Goal: Transaction & Acquisition: Purchase product/service

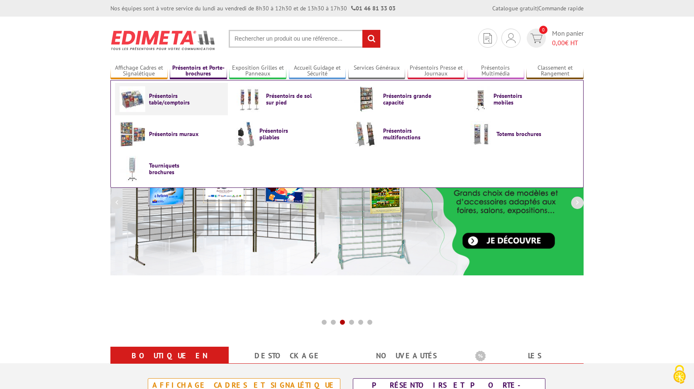
click at [171, 102] on span "Présentoirs table/comptoirs" at bounding box center [174, 99] width 50 height 13
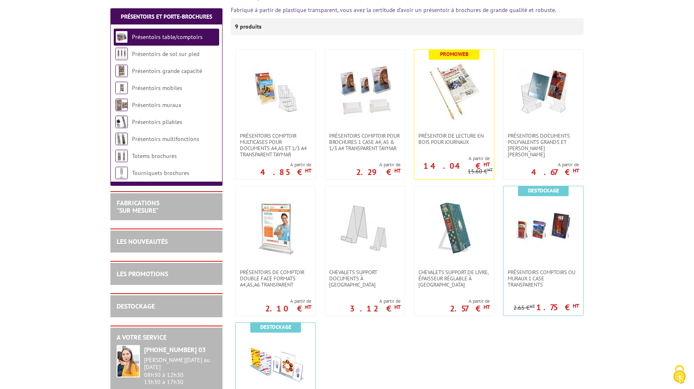
scroll to position [145, 0]
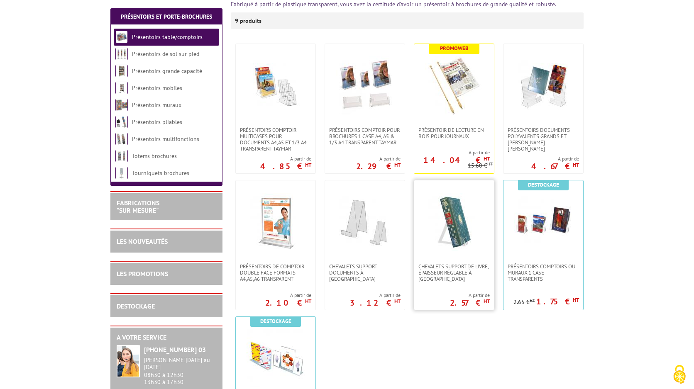
click at [461, 221] on img at bounding box center [454, 222] width 58 height 58
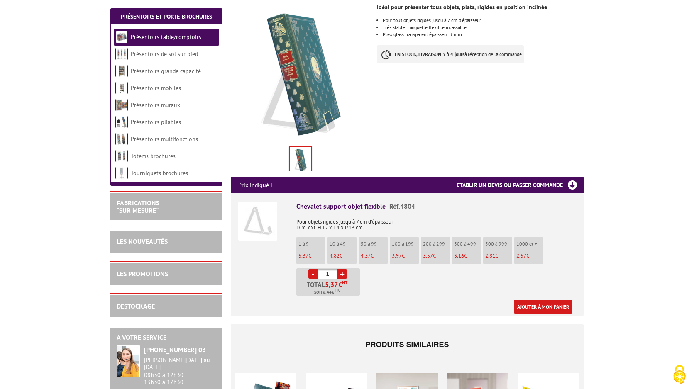
scroll to position [124, 0]
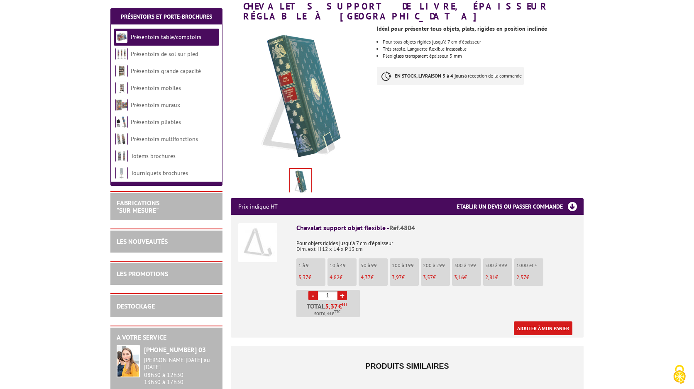
click at [343, 291] on link "+" at bounding box center [342, 296] width 10 height 10
click at [342, 291] on link "+" at bounding box center [342, 296] width 10 height 10
type input "3"
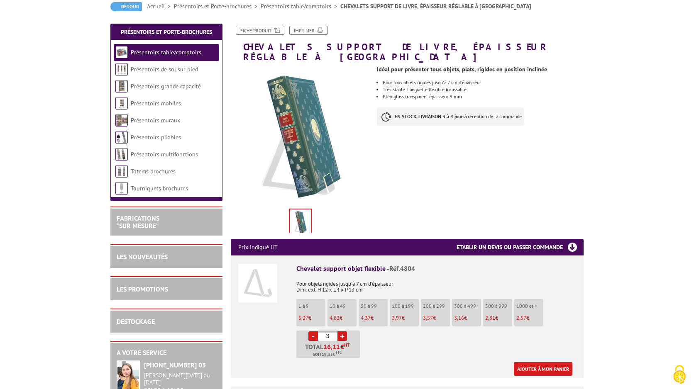
scroll to position [78, 0]
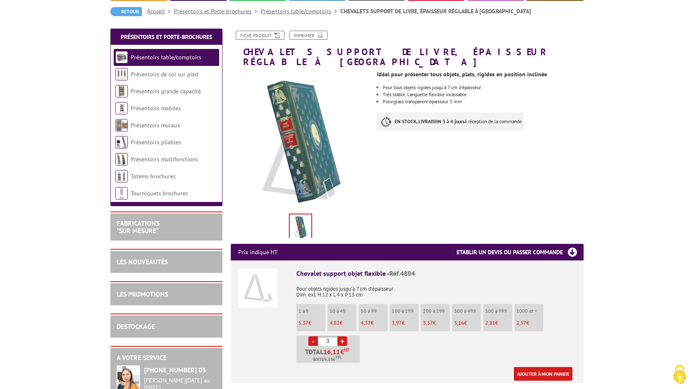
click at [557, 367] on link "Ajouter à mon panier" at bounding box center [543, 374] width 59 height 14
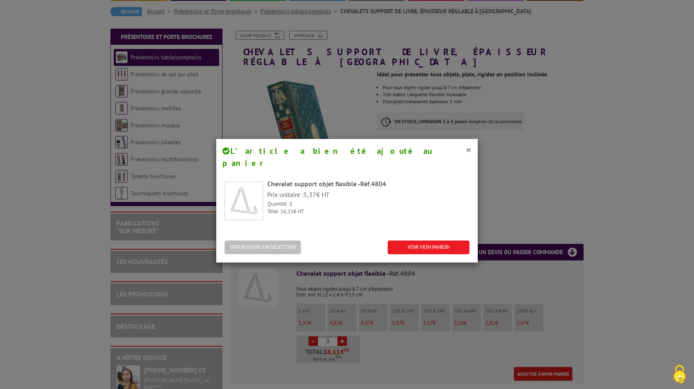
click at [296, 241] on button "POURSUIVRE MA SÉLECTION" at bounding box center [263, 248] width 76 height 14
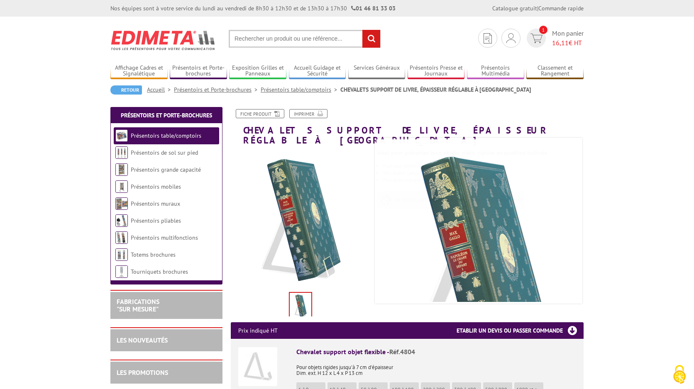
scroll to position [0, 0]
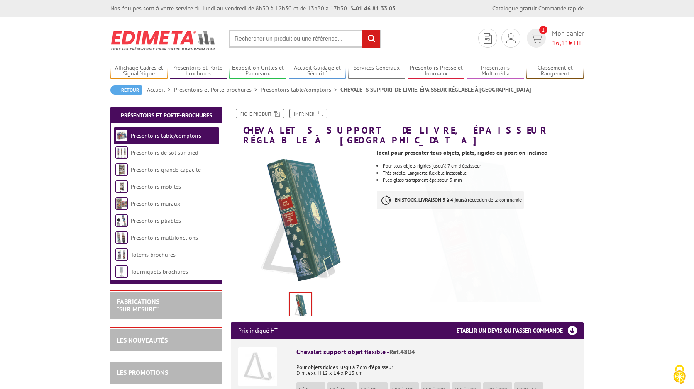
click at [270, 38] on input "text" at bounding box center [305, 39] width 152 height 18
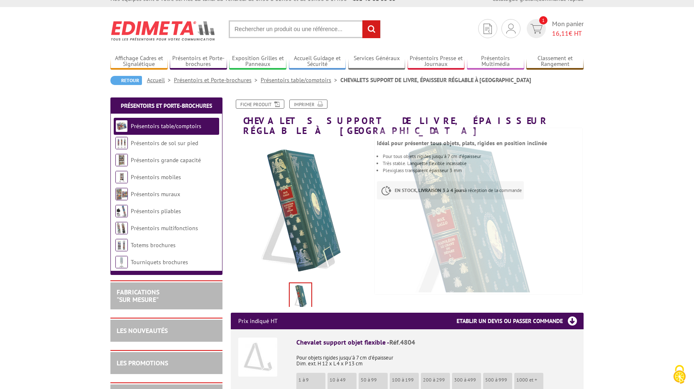
scroll to position [10, 0]
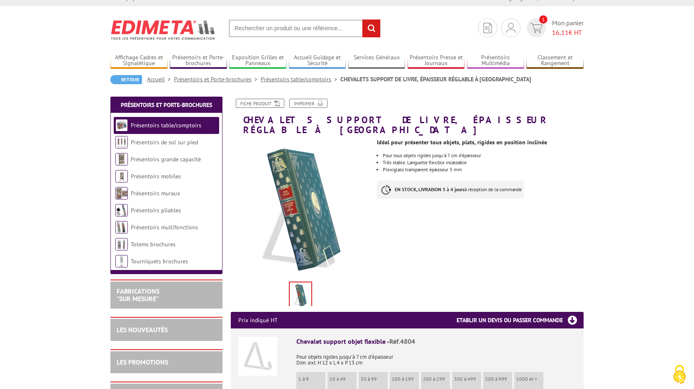
click at [306, 28] on input "text" at bounding box center [305, 29] width 152 height 18
click at [153, 62] on link "Affichage Cadres et Signalétique" at bounding box center [138, 61] width 57 height 14
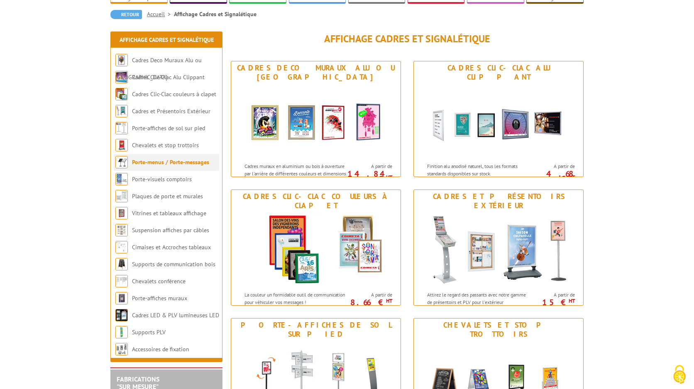
scroll to position [77, 0]
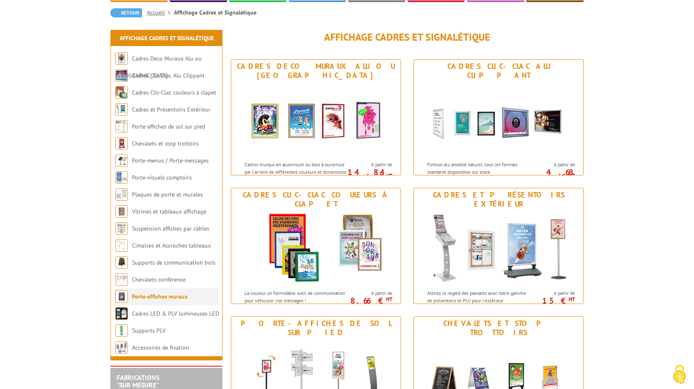
click at [152, 298] on link "Porte-affiches muraux" at bounding box center [160, 296] width 56 height 7
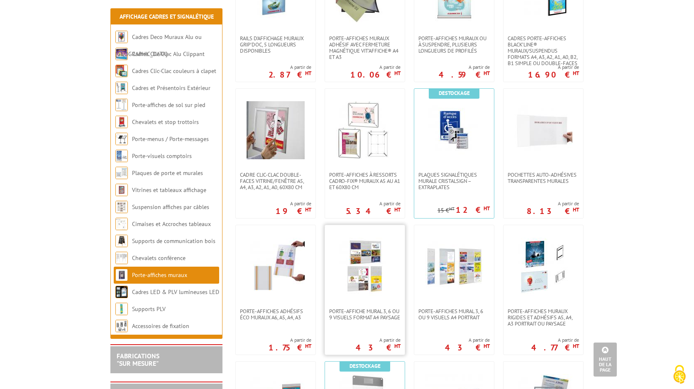
scroll to position [372, 0]
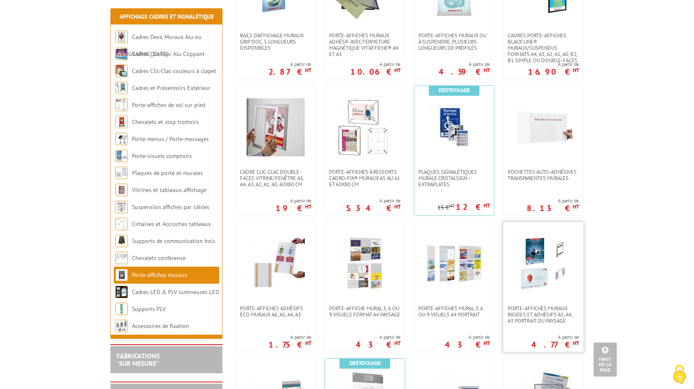
click at [538, 255] on img at bounding box center [543, 264] width 58 height 58
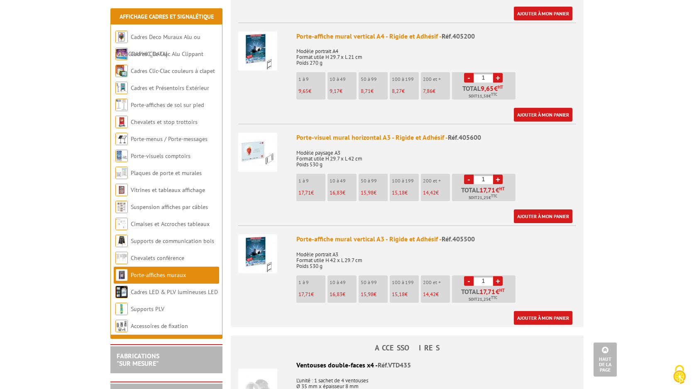
scroll to position [626, 0]
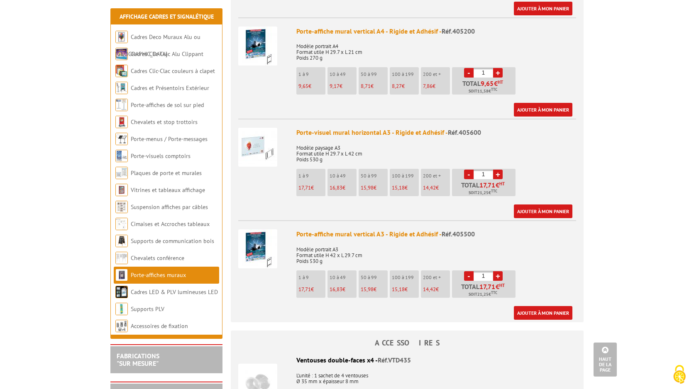
drag, startPoint x: 487, startPoint y: 264, endPoint x: 479, endPoint y: 261, distance: 8.3
click at [477, 271] on input "1" at bounding box center [484, 276] width 20 height 10
type input "8"
click at [543, 306] on link "Ajouter à mon panier" at bounding box center [543, 313] width 59 height 14
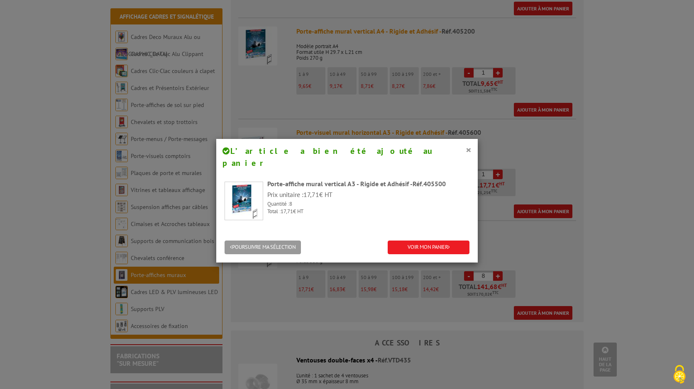
drag, startPoint x: 280, startPoint y: 232, endPoint x: 292, endPoint y: 239, distance: 13.7
click at [280, 241] on button "POURSUIVRE MA SÉLECTION" at bounding box center [263, 248] width 76 height 14
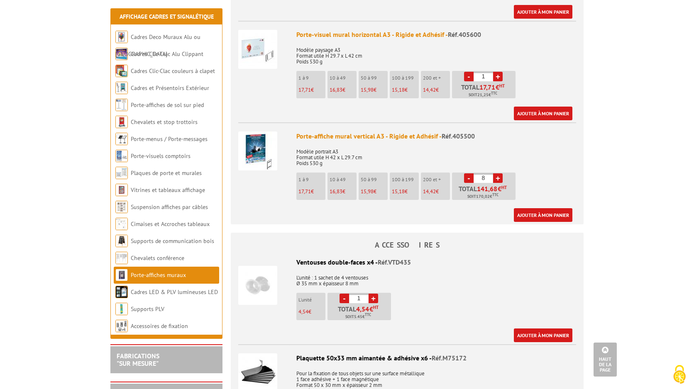
scroll to position [723, 0]
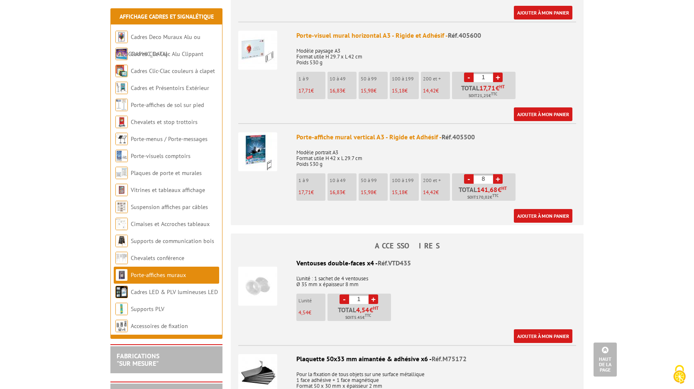
click at [374, 295] on link "+" at bounding box center [374, 300] width 10 height 10
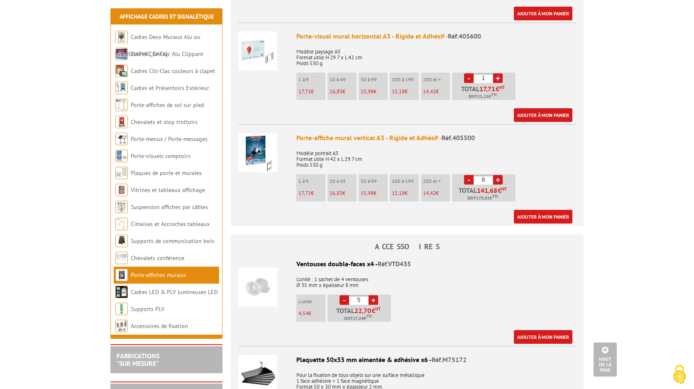
click at [374, 296] on link "+" at bounding box center [374, 301] width 10 height 10
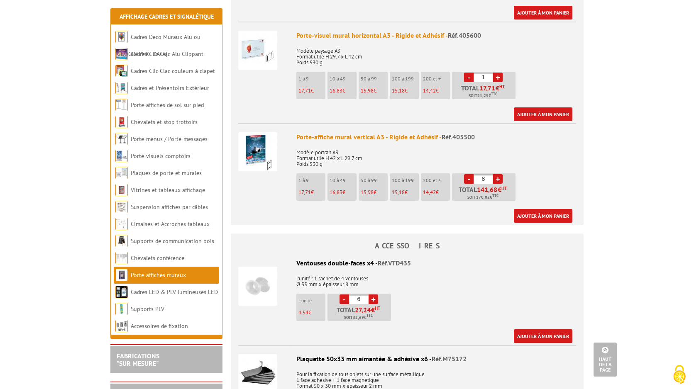
click at [374, 295] on link "+" at bounding box center [374, 300] width 10 height 10
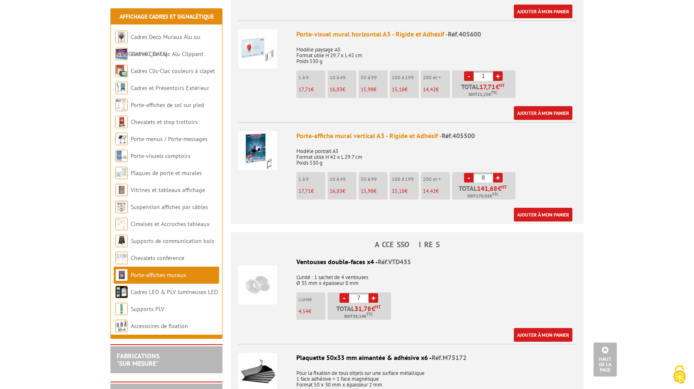
click at [373, 293] on link "+" at bounding box center [374, 298] width 10 height 10
type input "8"
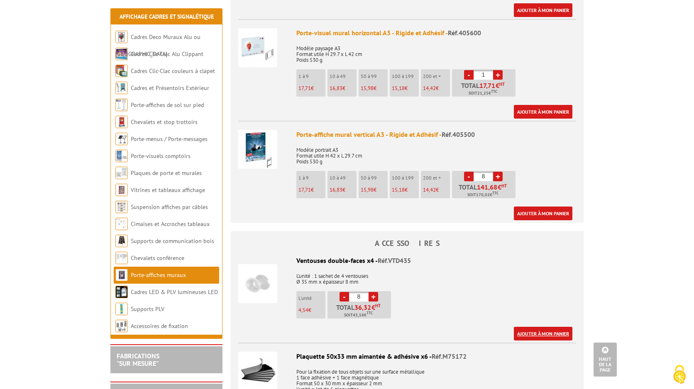
scroll to position [726, 0]
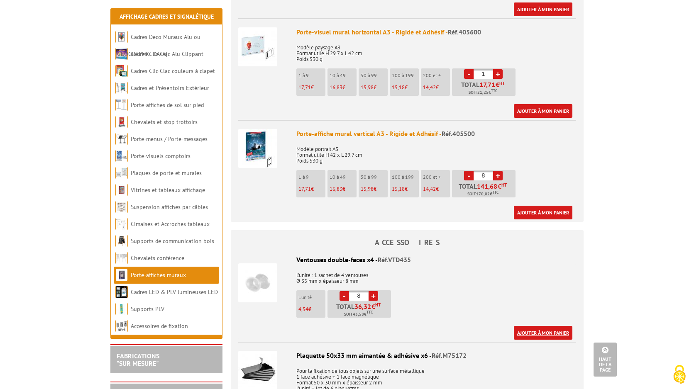
click at [555, 326] on link "Ajouter à mon panier" at bounding box center [543, 333] width 59 height 14
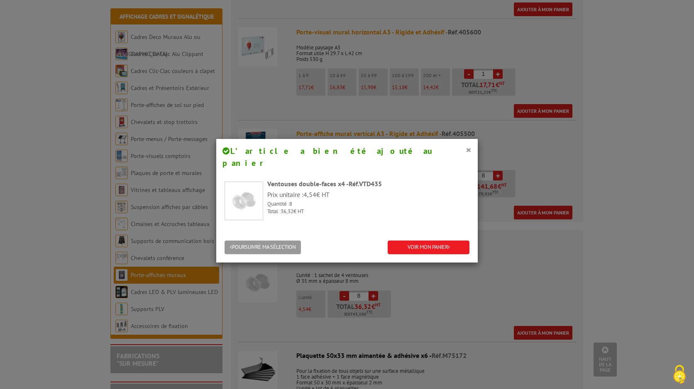
click at [259, 241] on button "POURSUIVRE MA SÉLECTION" at bounding box center [263, 248] width 76 height 14
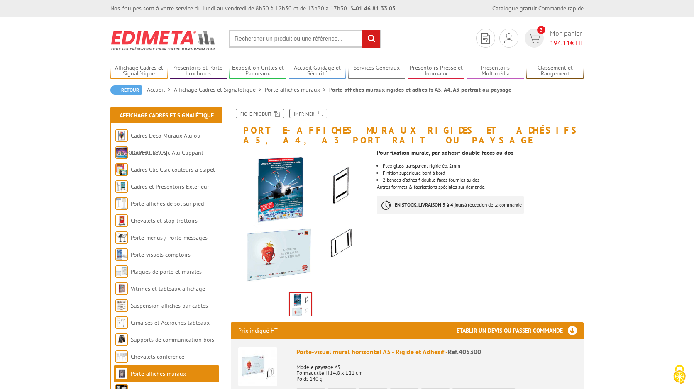
scroll to position [0, 0]
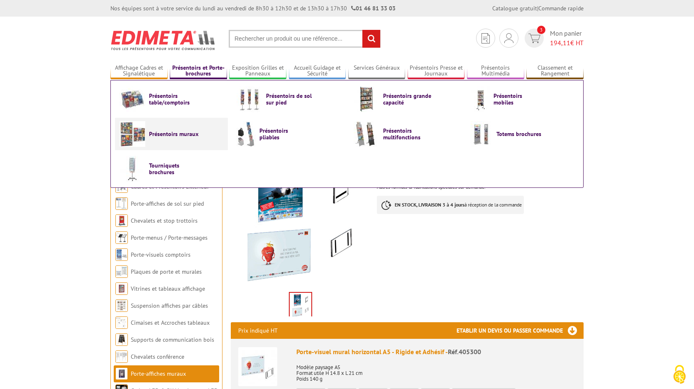
click at [158, 135] on span "Présentoirs muraux" at bounding box center [174, 134] width 50 height 7
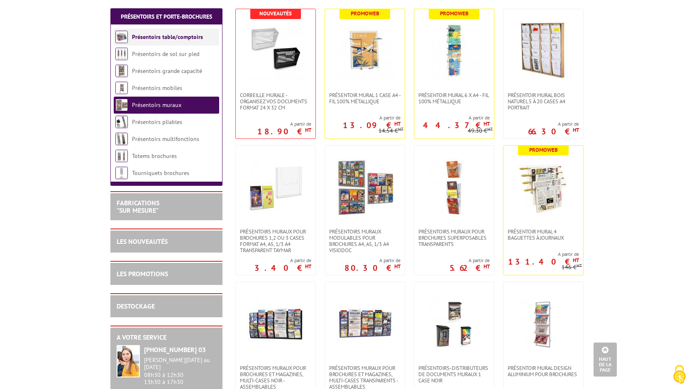
scroll to position [184, 0]
click at [175, 36] on link "Présentoirs table/comptoirs" at bounding box center [167, 36] width 71 height 7
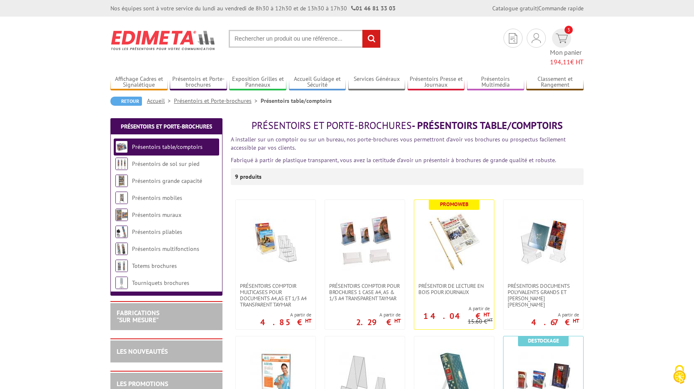
click at [289, 39] on input "text" at bounding box center [305, 39] width 152 height 18
type input "prsentoir bois"
click at [371, 39] on input "rechercher" at bounding box center [371, 39] width 18 height 18
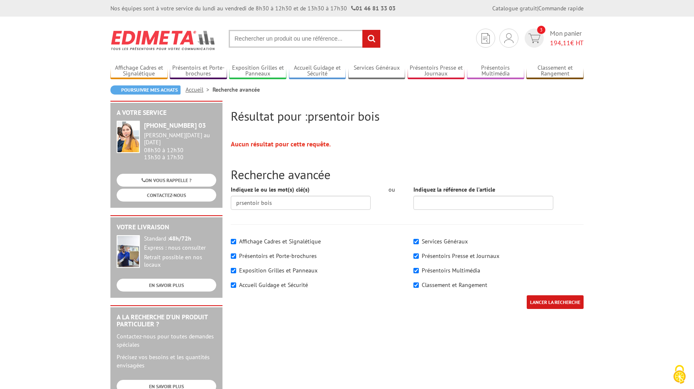
click at [293, 39] on input "text" at bounding box center [305, 39] width 152 height 18
